Goal: Task Accomplishment & Management: Use online tool/utility

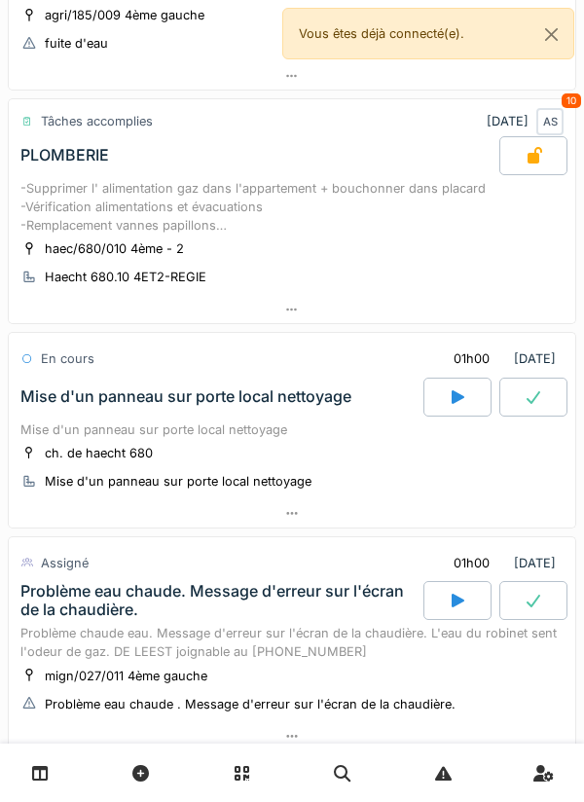
scroll to position [574, 0]
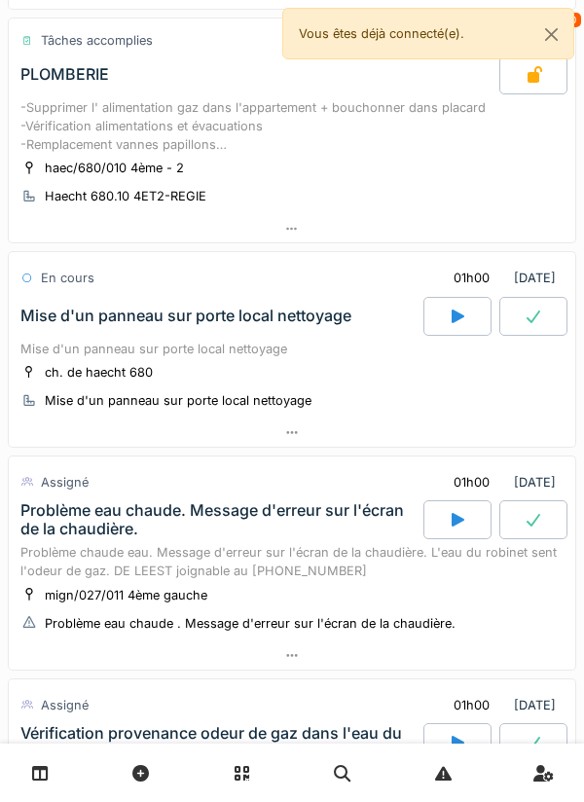
click at [303, 422] on div at bounding box center [292, 433] width 567 height 28
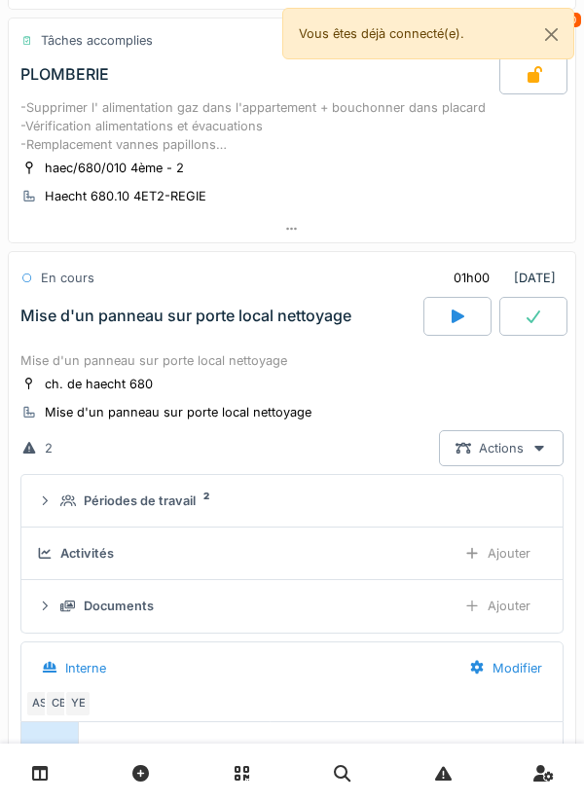
scroll to position [747, 0]
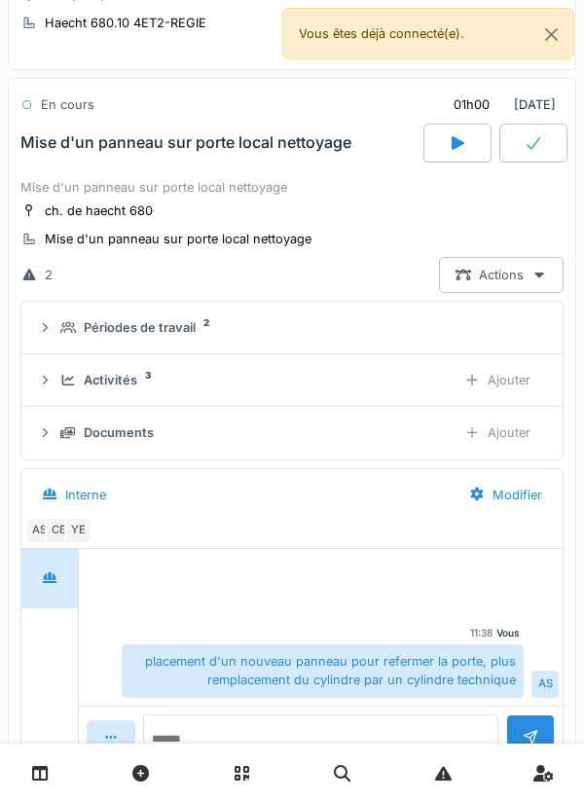
click at [507, 391] on div "Ajouter" at bounding box center [497, 380] width 99 height 36
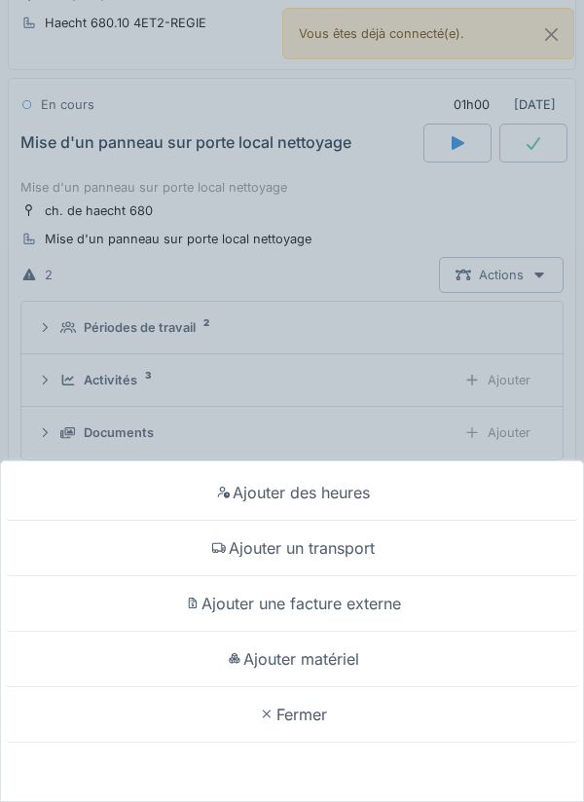
click at [357, 659] on div "Ajouter matériel" at bounding box center [292, 660] width 575 height 56
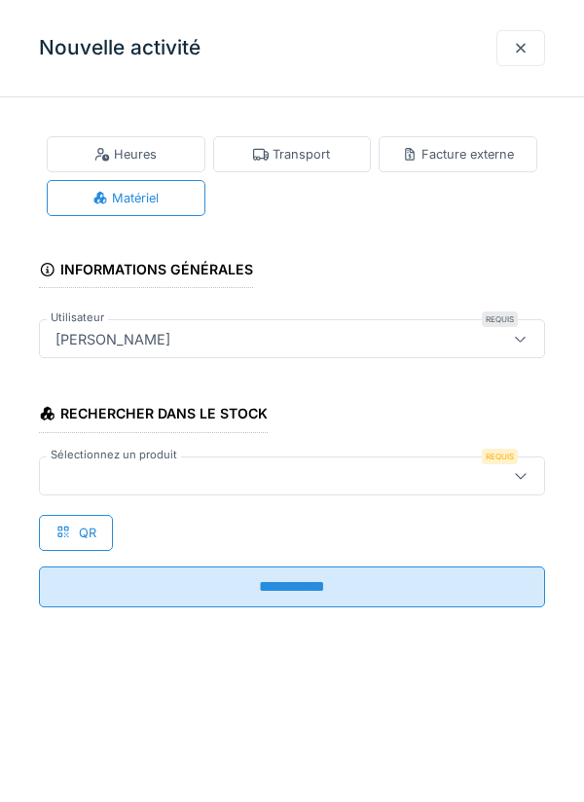
click at [441, 511] on div "Rechercher dans le stock Sélectionnez un produit Requis QR" at bounding box center [292, 467] width 506 height 167
click at [493, 482] on div at bounding box center [292, 476] width 506 height 39
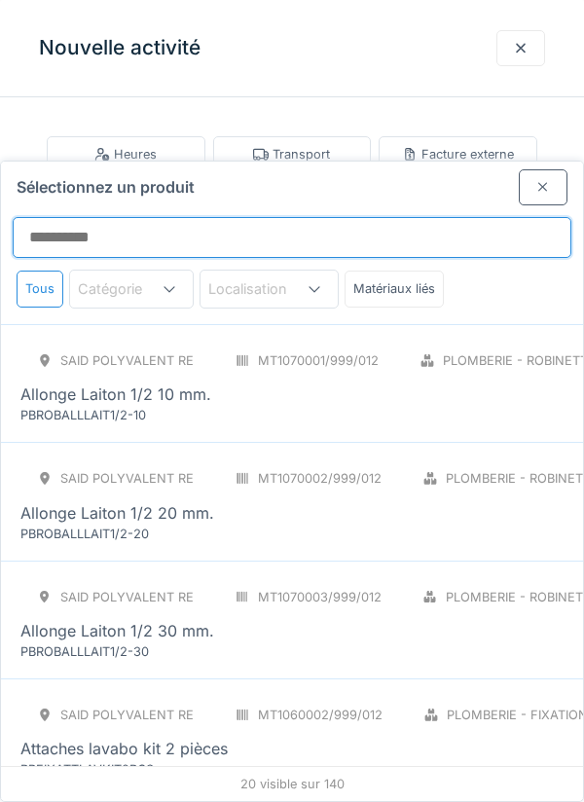
click at [438, 217] on input "Sélectionnez un produit" at bounding box center [292, 237] width 559 height 41
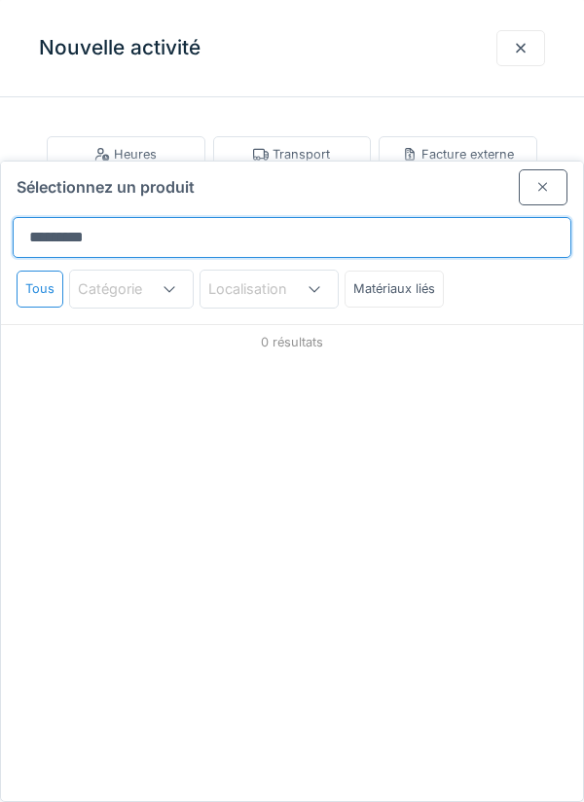
type input "********"
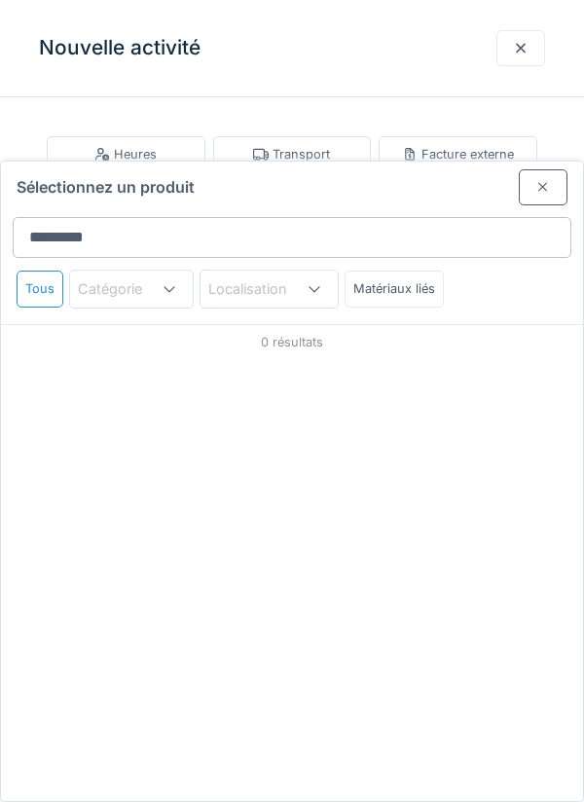
click at [315, 286] on icon at bounding box center [314, 289] width 11 height 6
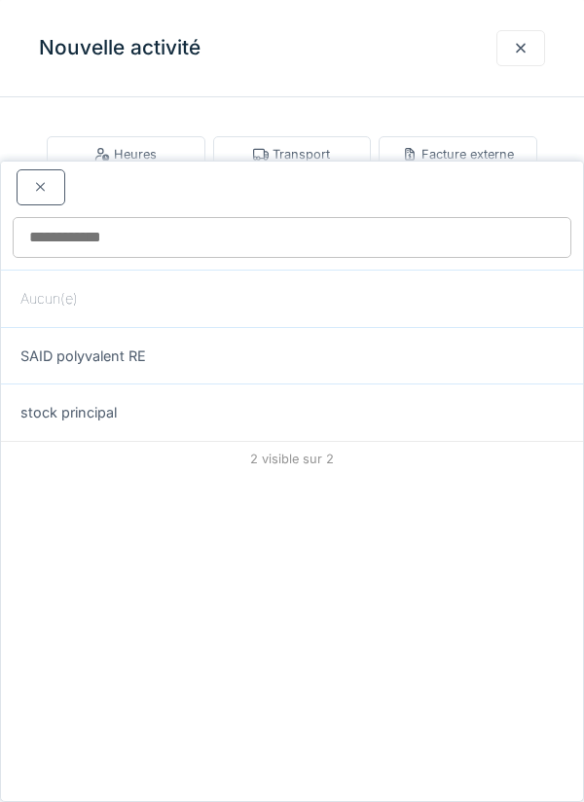
click at [302, 327] on div "SAID polyvalent RE" at bounding box center [292, 355] width 582 height 57
type input "***"
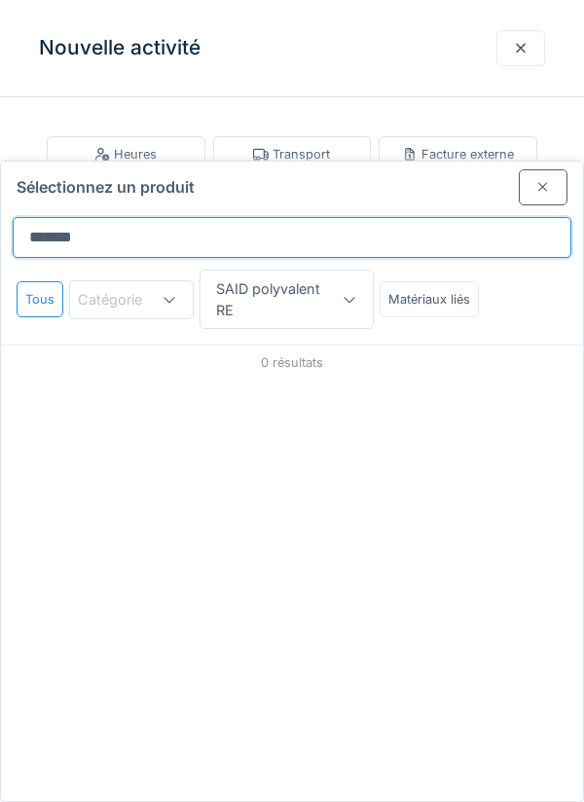
type input "*******"
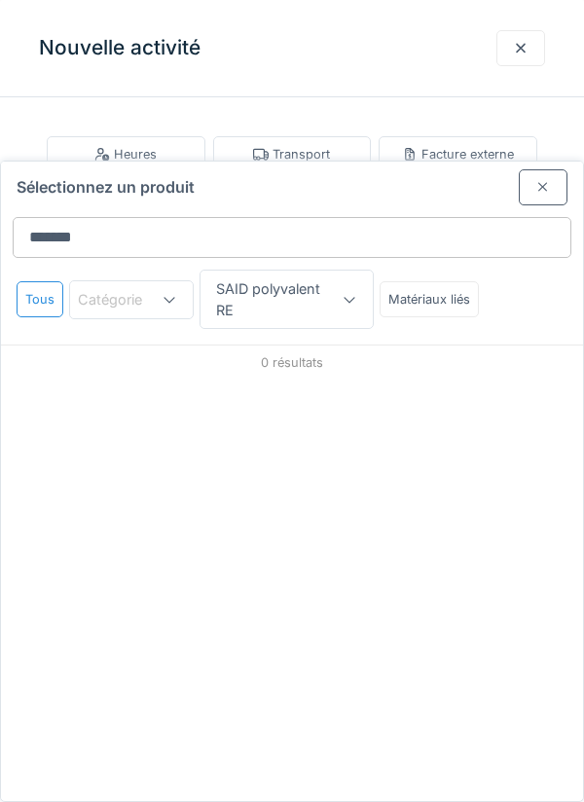
click at [189, 281] on div at bounding box center [169, 299] width 47 height 37
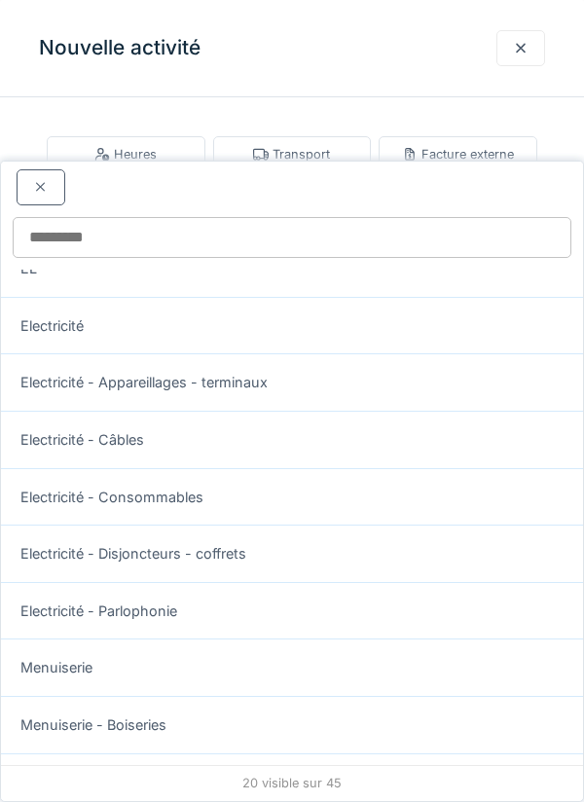
scroll to position [648, 0]
click at [281, 639] on div "Menuiserie" at bounding box center [292, 667] width 582 height 57
type input "***"
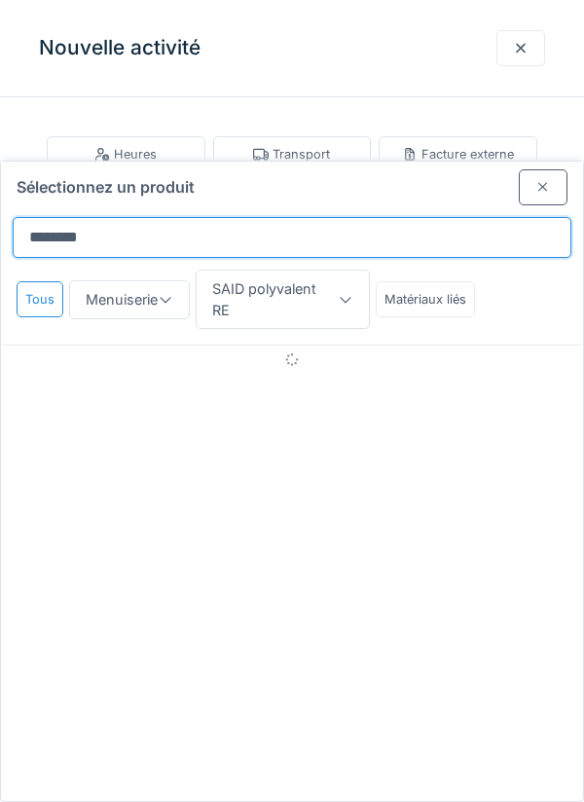
type input "********"
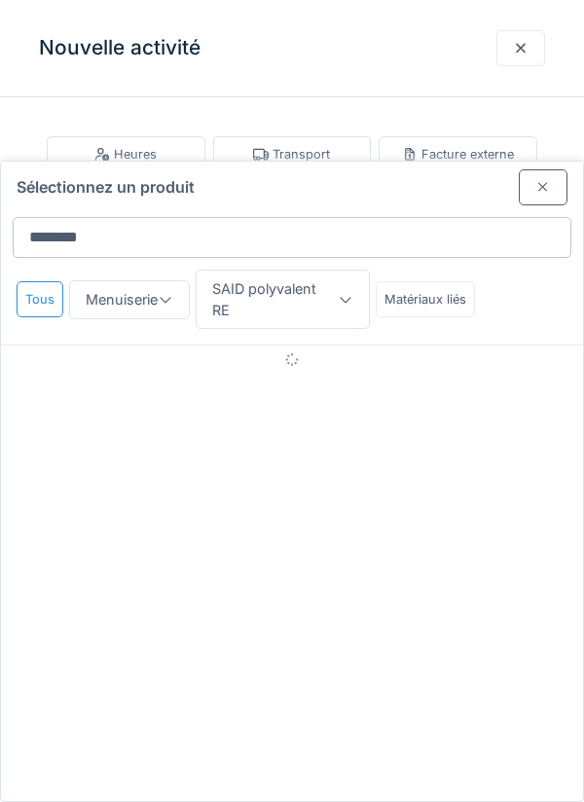
click at [174, 281] on div at bounding box center [165, 299] width 47 height 37
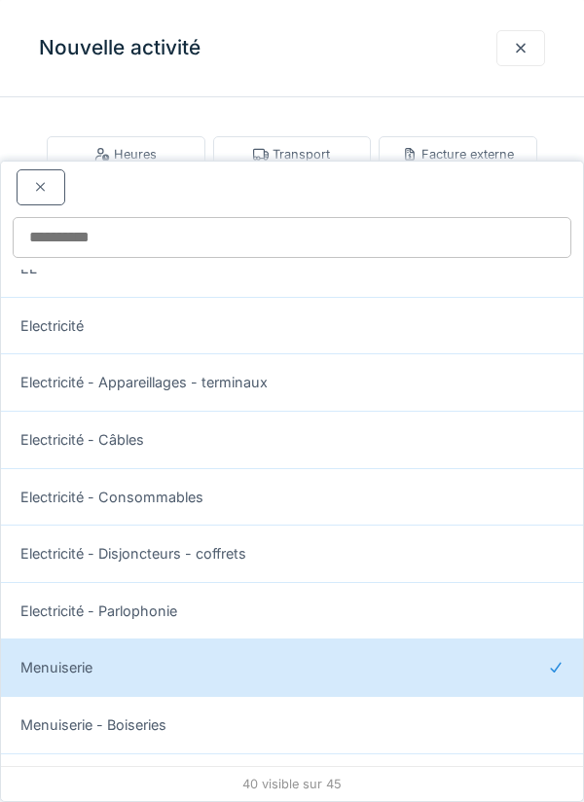
click at [226, 696] on div "Menuiserie - Boiseries" at bounding box center [292, 724] width 582 height 57
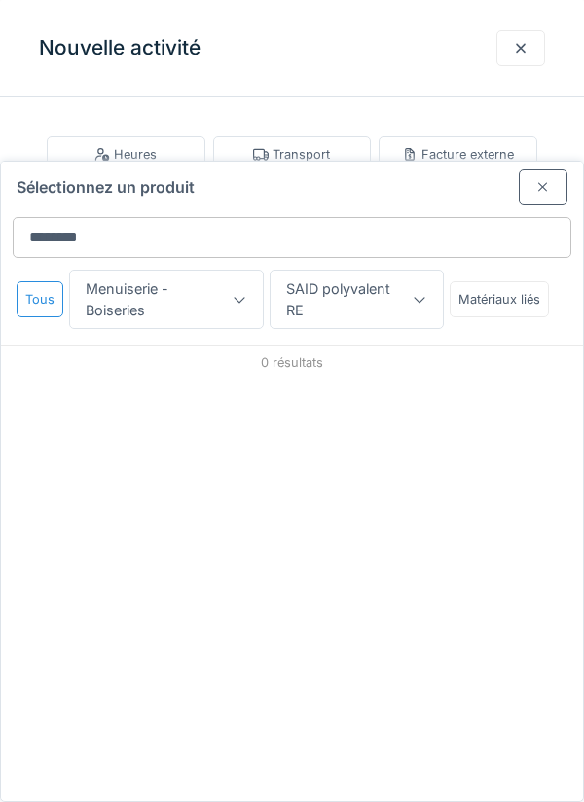
click at [238, 293] on icon at bounding box center [240, 299] width 16 height 13
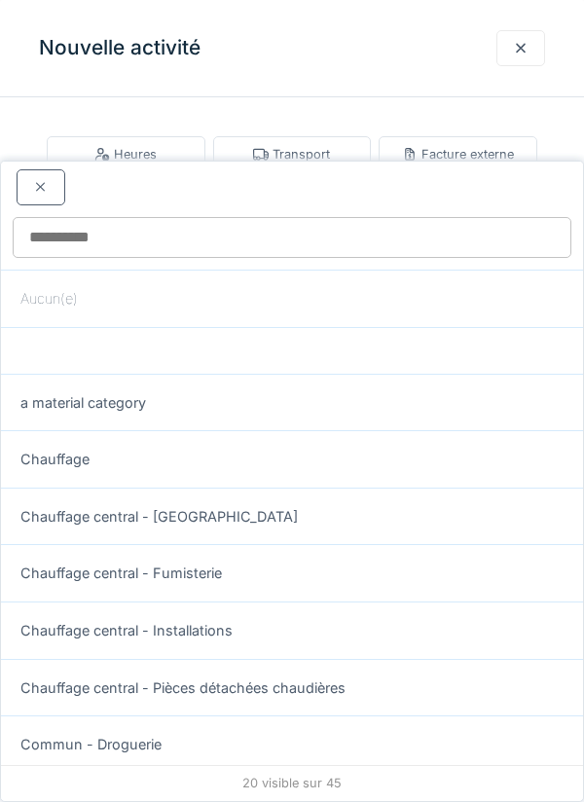
click at [232, 773] on div "Commun - Fixations" at bounding box center [292, 801] width 582 height 57
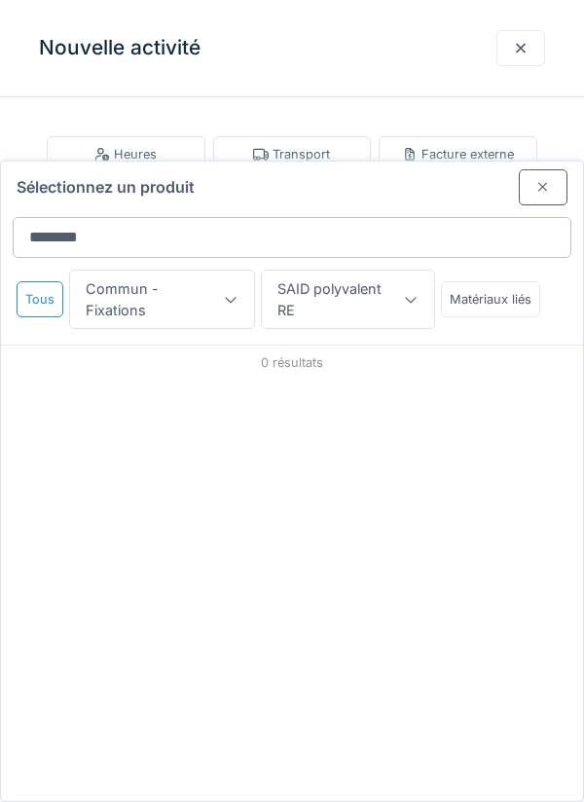
click at [224, 290] on div at bounding box center [231, 299] width 16 height 19
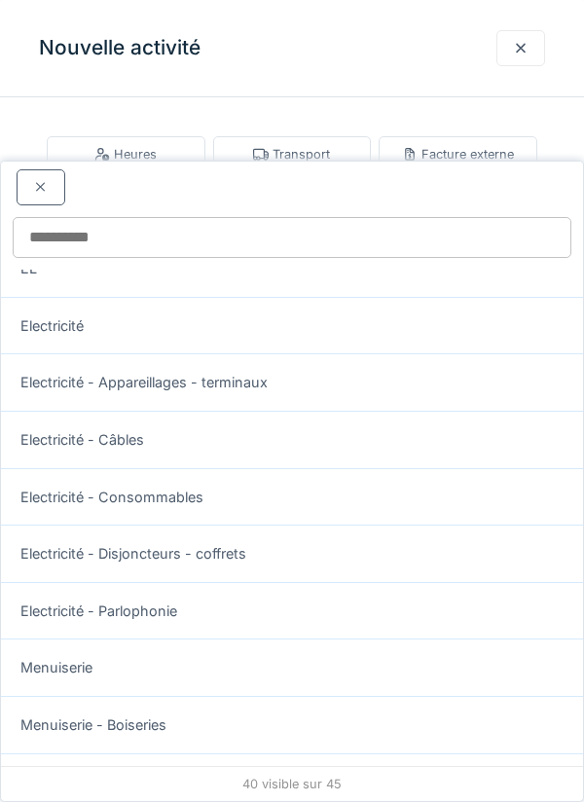
click at [201, 754] on div "Menuiserie - Fixations" at bounding box center [292, 782] width 582 height 57
type input "***"
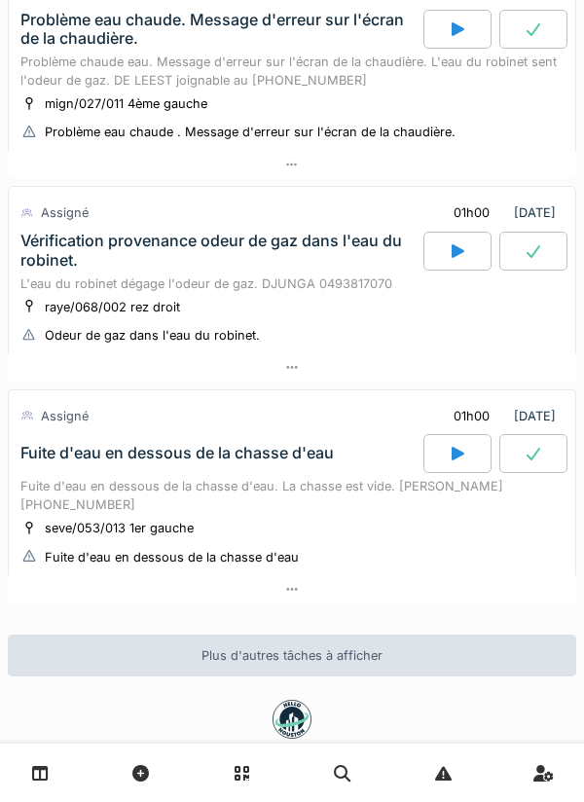
scroll to position [1589, 0]
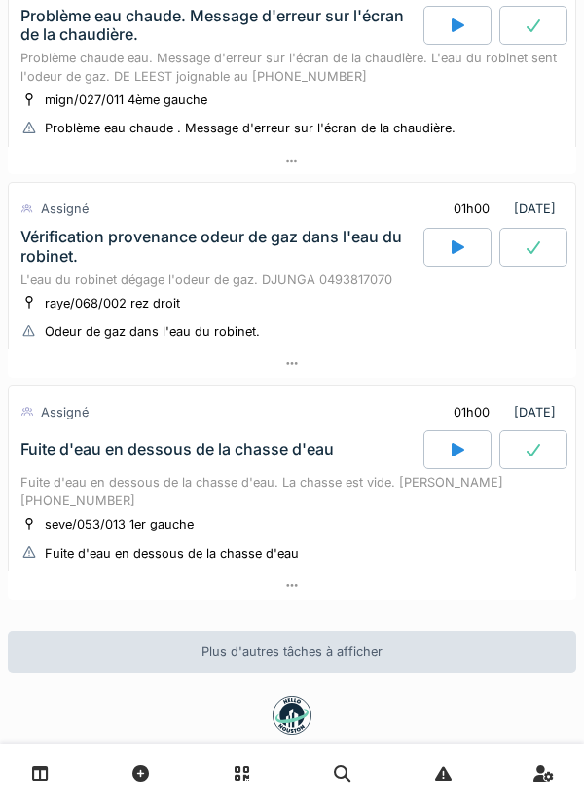
click at [20, 374] on div at bounding box center [292, 364] width 569 height 28
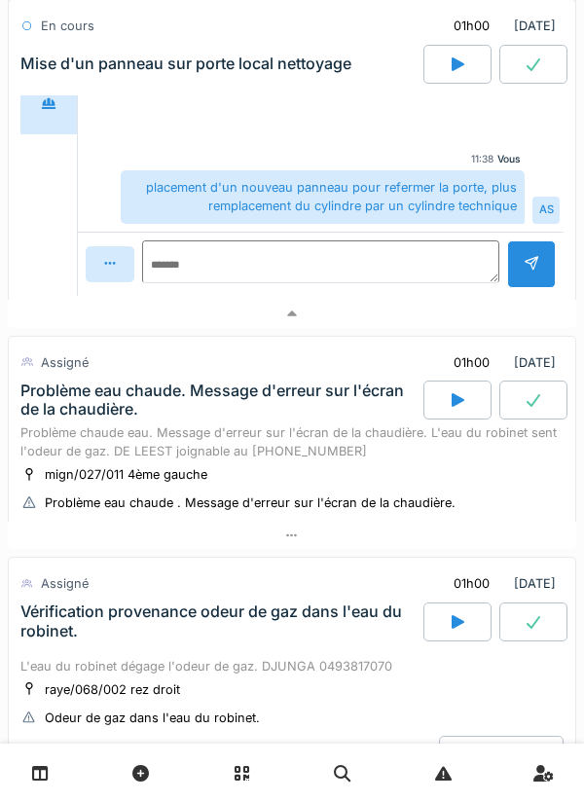
scroll to position [1220, 0]
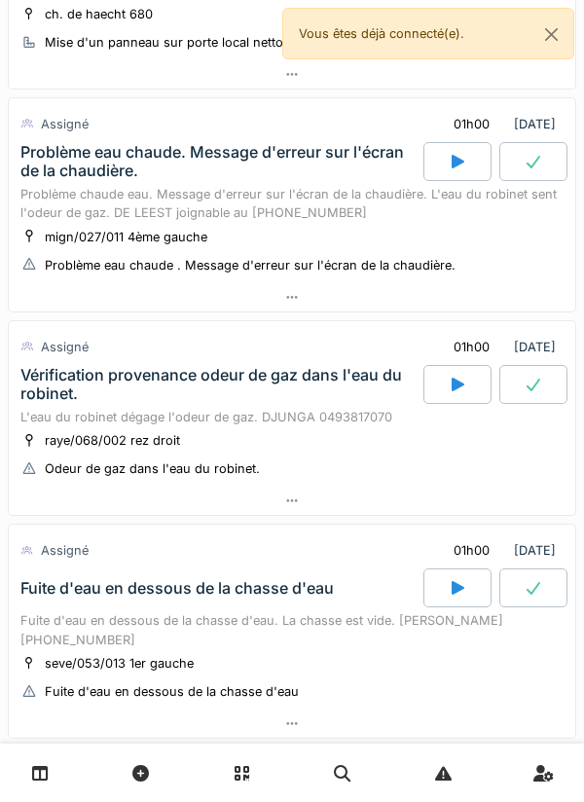
scroll to position [940, 0]
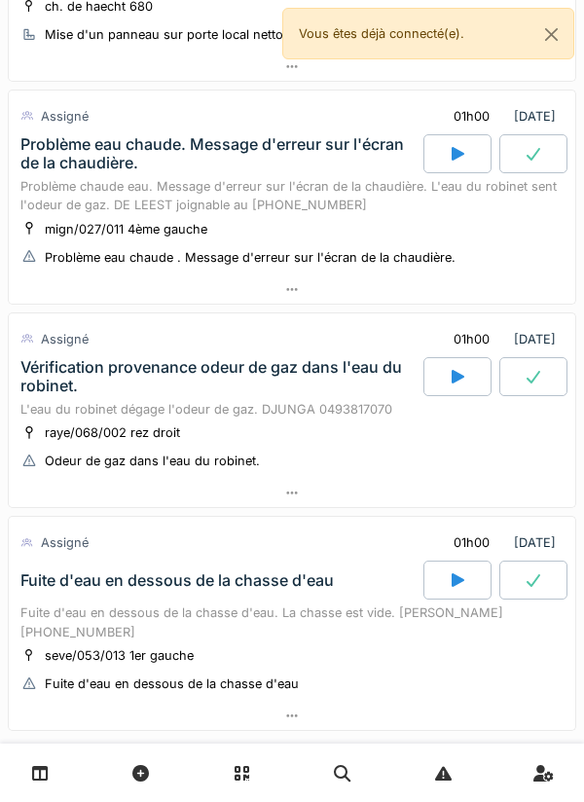
click at [468, 150] on div at bounding box center [458, 153] width 68 height 39
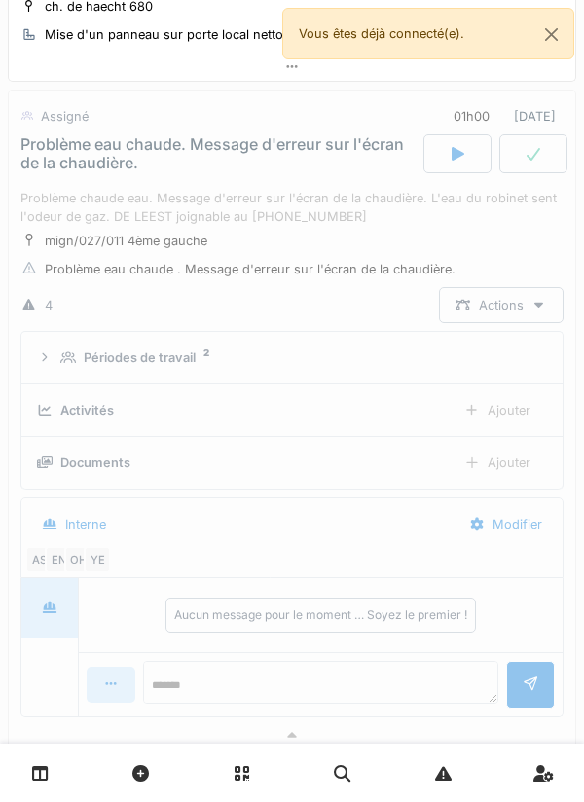
scroll to position [951, 0]
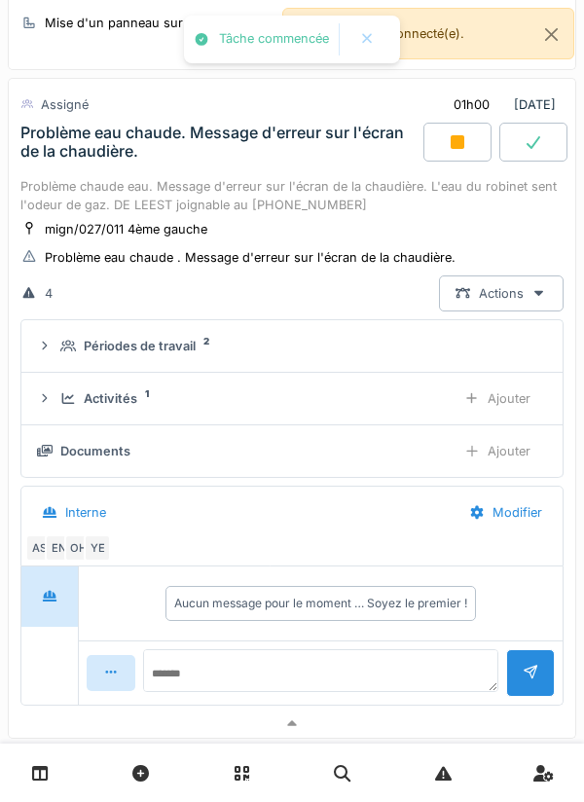
click at [507, 402] on div "Ajouter" at bounding box center [497, 399] width 99 height 36
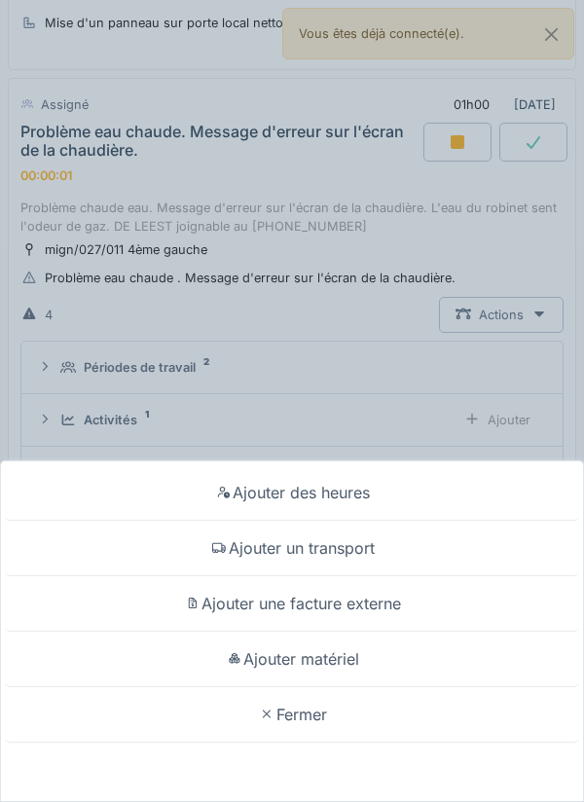
click at [367, 545] on div "Ajouter un transport" at bounding box center [292, 549] width 575 height 56
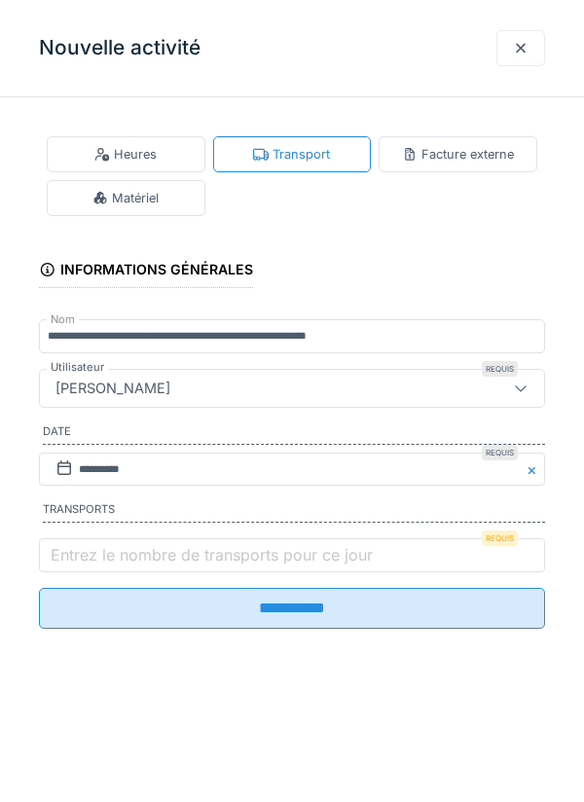
click at [408, 518] on label "Transports" at bounding box center [294, 512] width 502 height 21
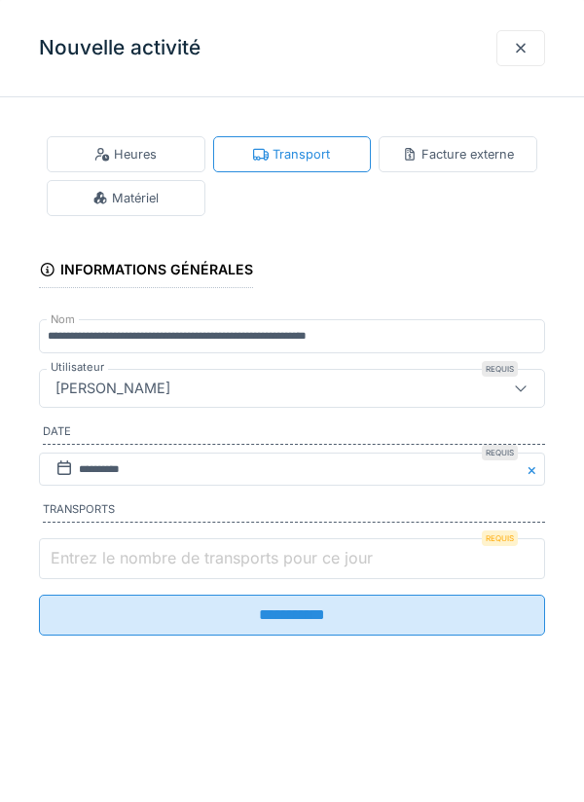
click at [396, 547] on input "Entrez le nombre de transports pour ce jour" at bounding box center [292, 559] width 506 height 41
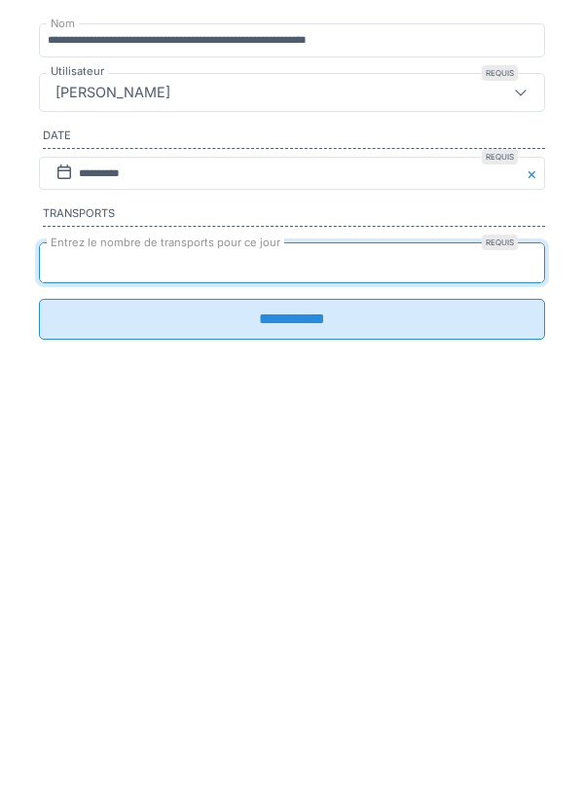
type input "*"
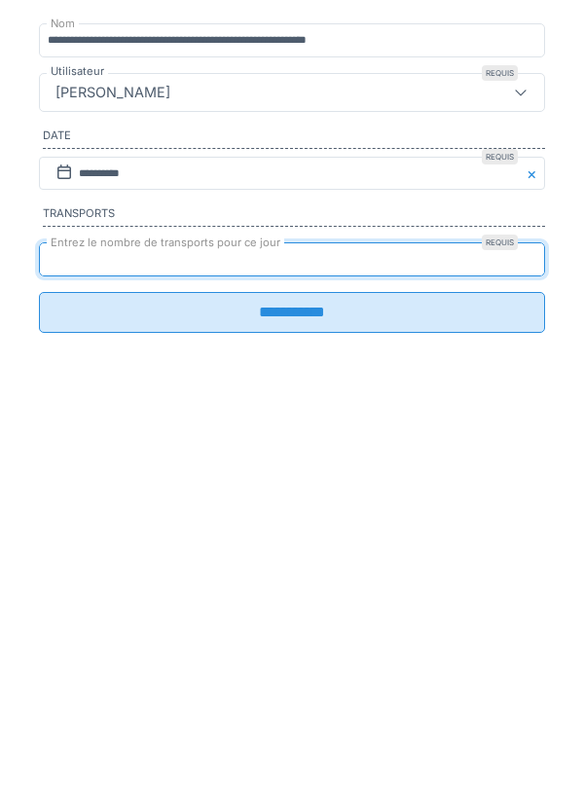
click at [485, 629] on input "**********" at bounding box center [292, 608] width 506 height 41
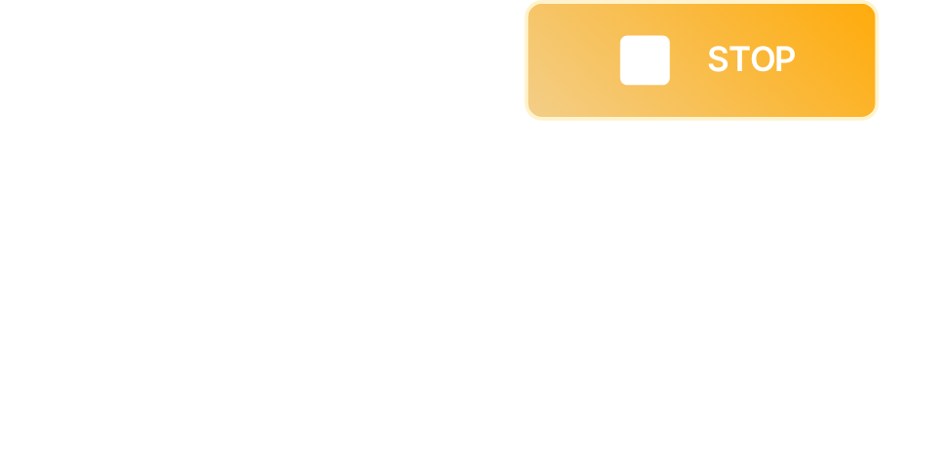
scroll to position [1037, 0]
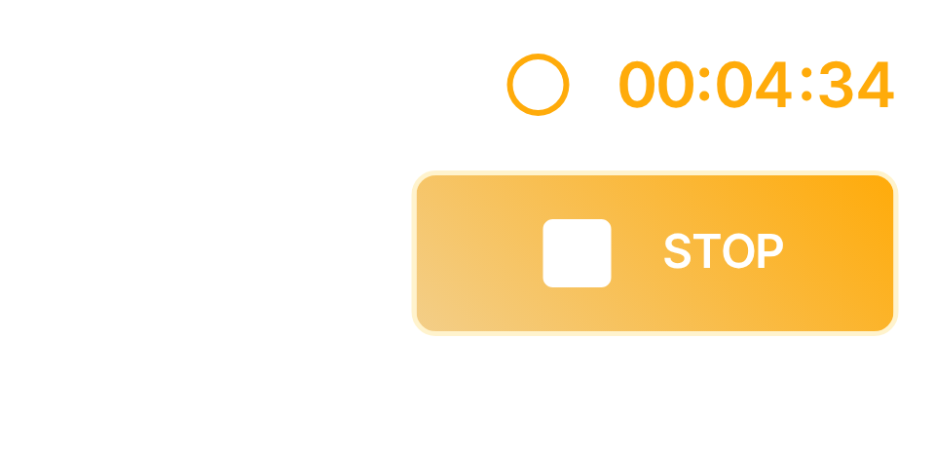
click at [583, 389] on div "Tâche en cours Problème eau chaude. Message d'erreur sur l'écran de la chaudièr…" at bounding box center [528, 402] width 813 height 98
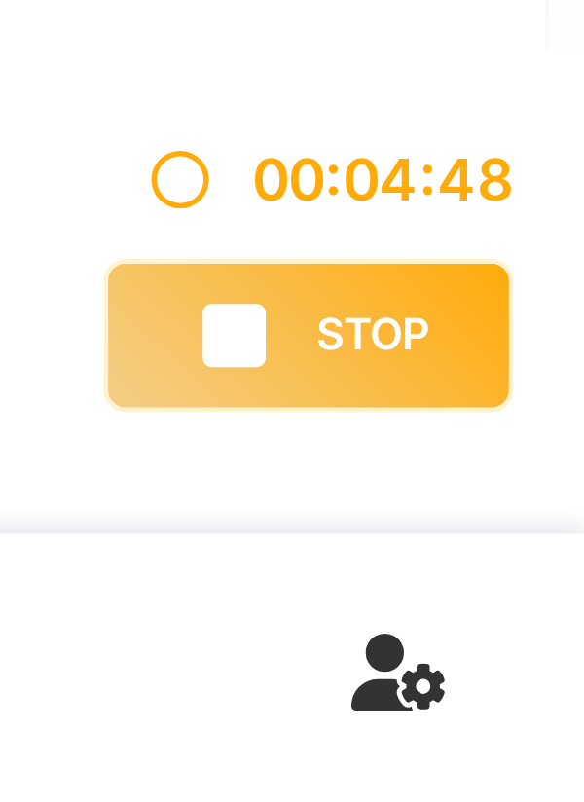
scroll to position [1029, 0]
